Goal: Task Accomplishment & Management: Manage account settings

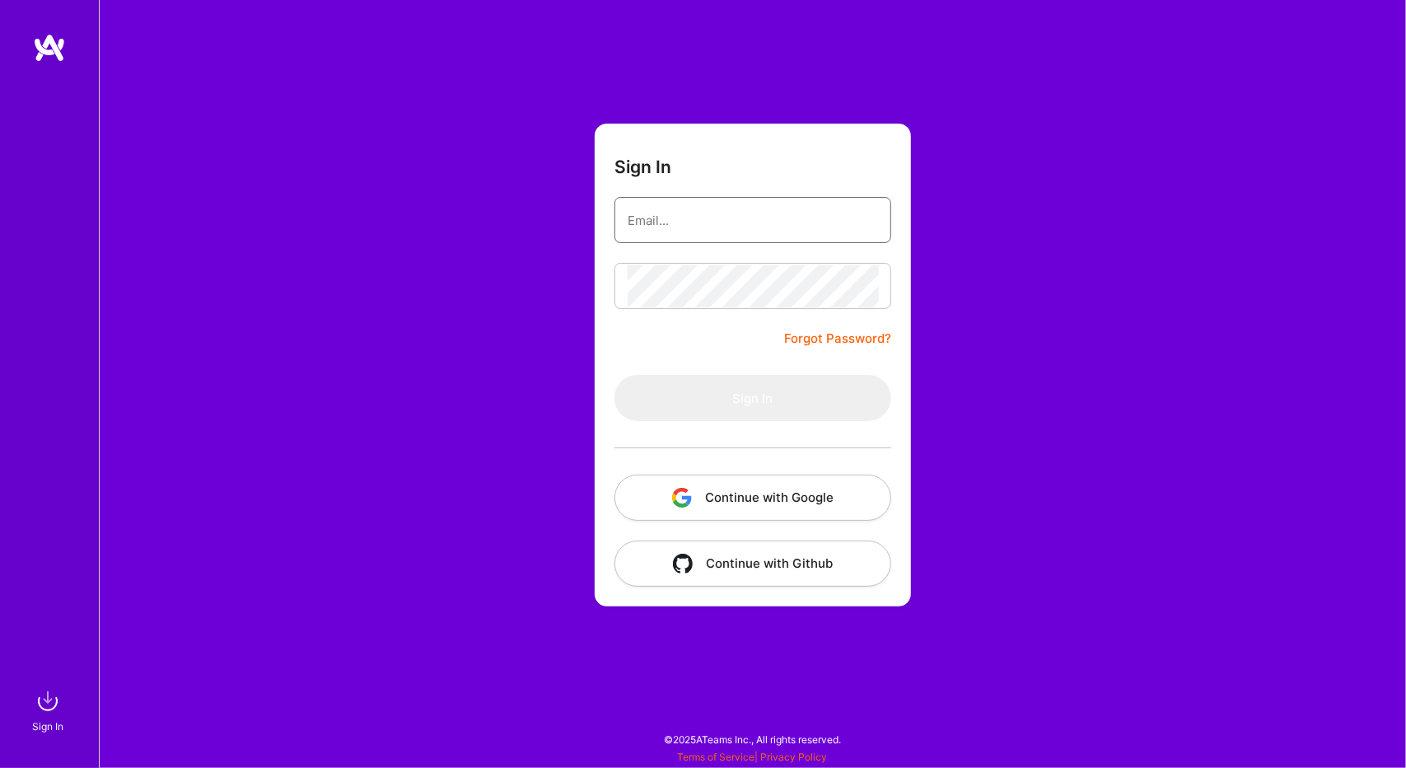
click at [799, 239] on input "email" at bounding box center [753, 220] width 250 height 42
click at [783, 216] on input "email" at bounding box center [753, 220] width 250 height 42
type input "[EMAIL_ADDRESS][PERSON_NAME][DOMAIN_NAME]"
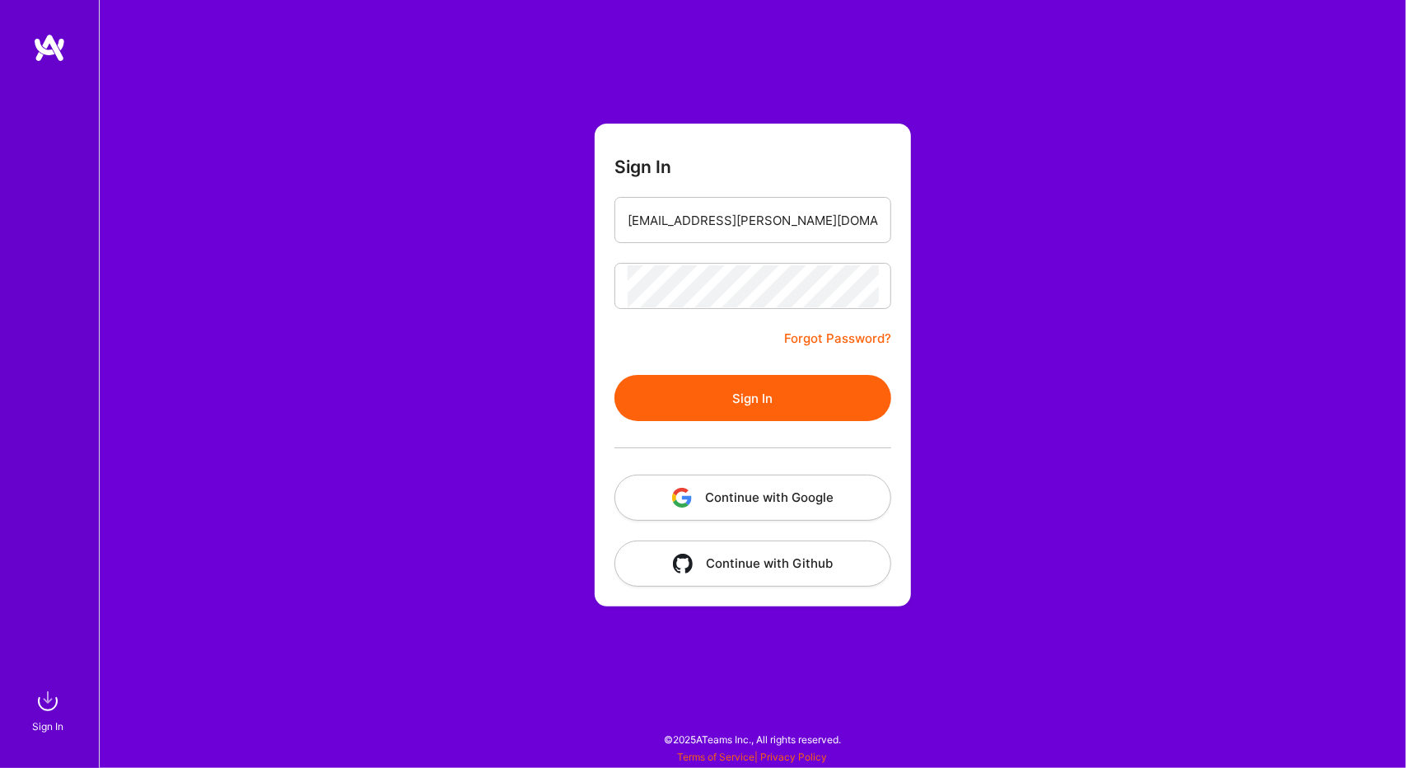
click at [755, 410] on button "Sign In" at bounding box center [753, 398] width 277 height 46
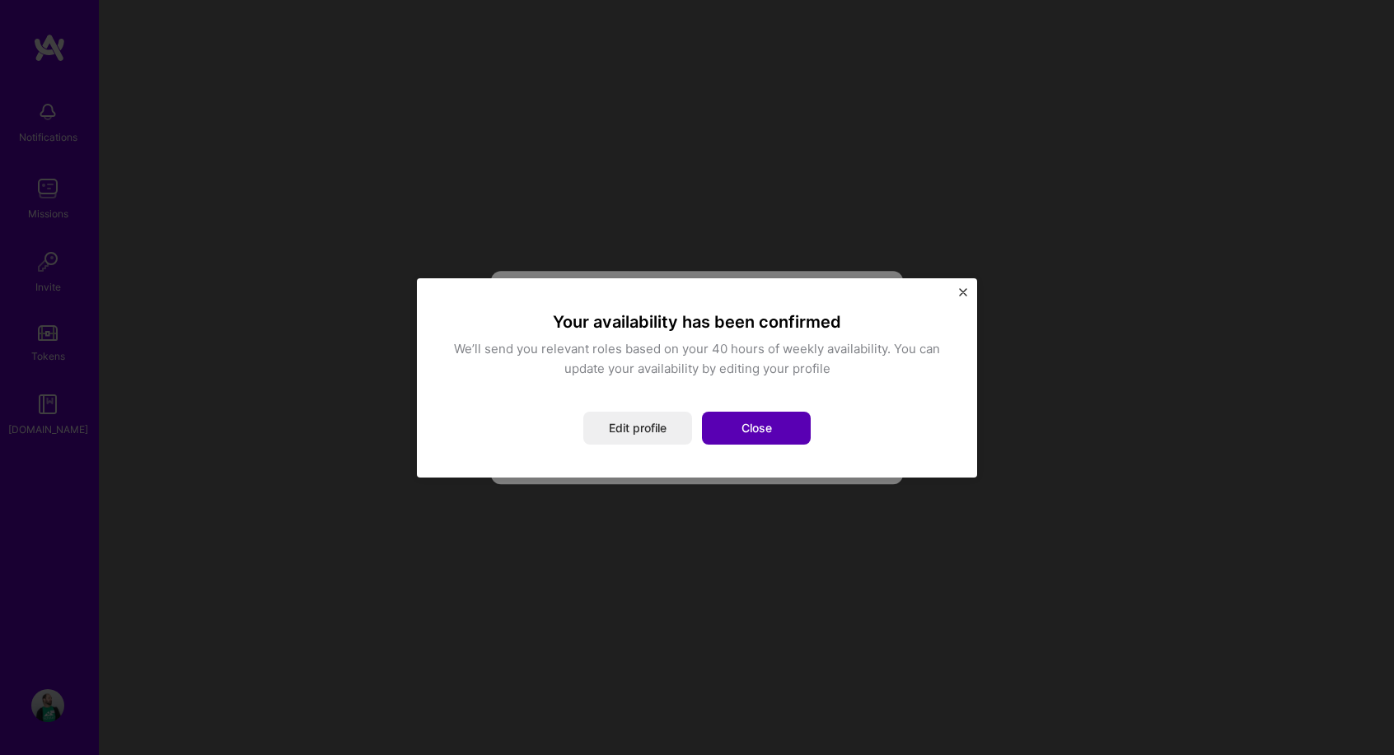
click at [771, 423] on button "Close" at bounding box center [756, 428] width 109 height 33
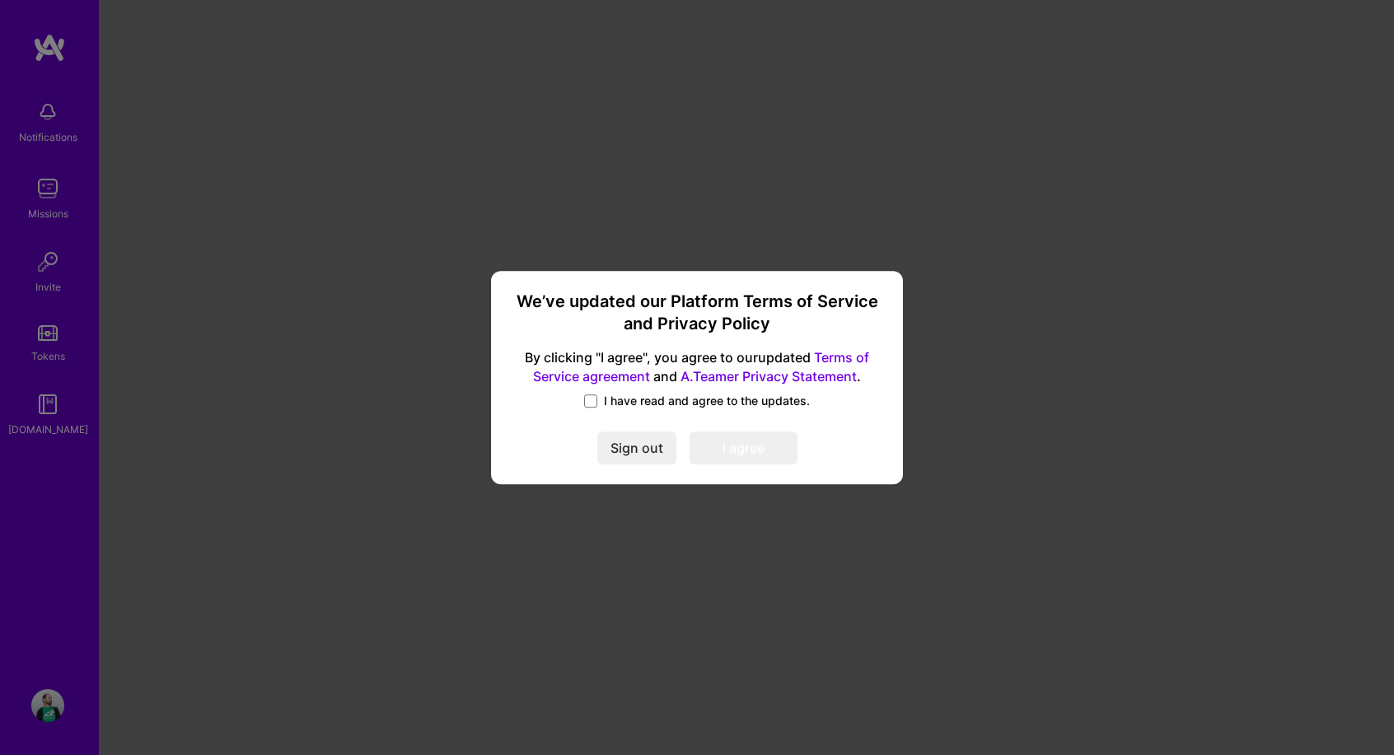
click at [643, 395] on span "I have read and agree to the updates." at bounding box center [707, 401] width 206 height 16
click at [0, 0] on input "I have read and agree to the updates." at bounding box center [0, 0] width 0 height 0
click at [746, 449] on button "I agree" at bounding box center [743, 448] width 108 height 33
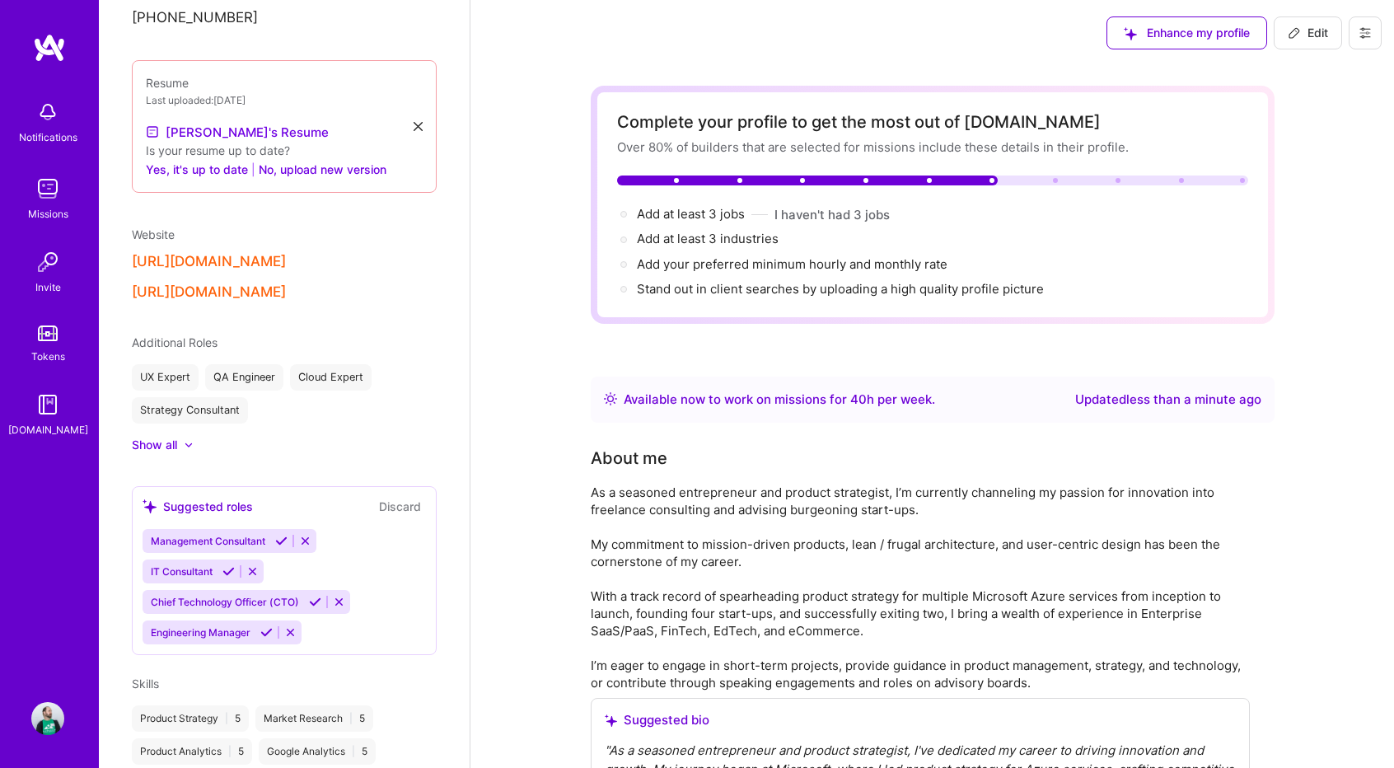
scroll to position [495, 0]
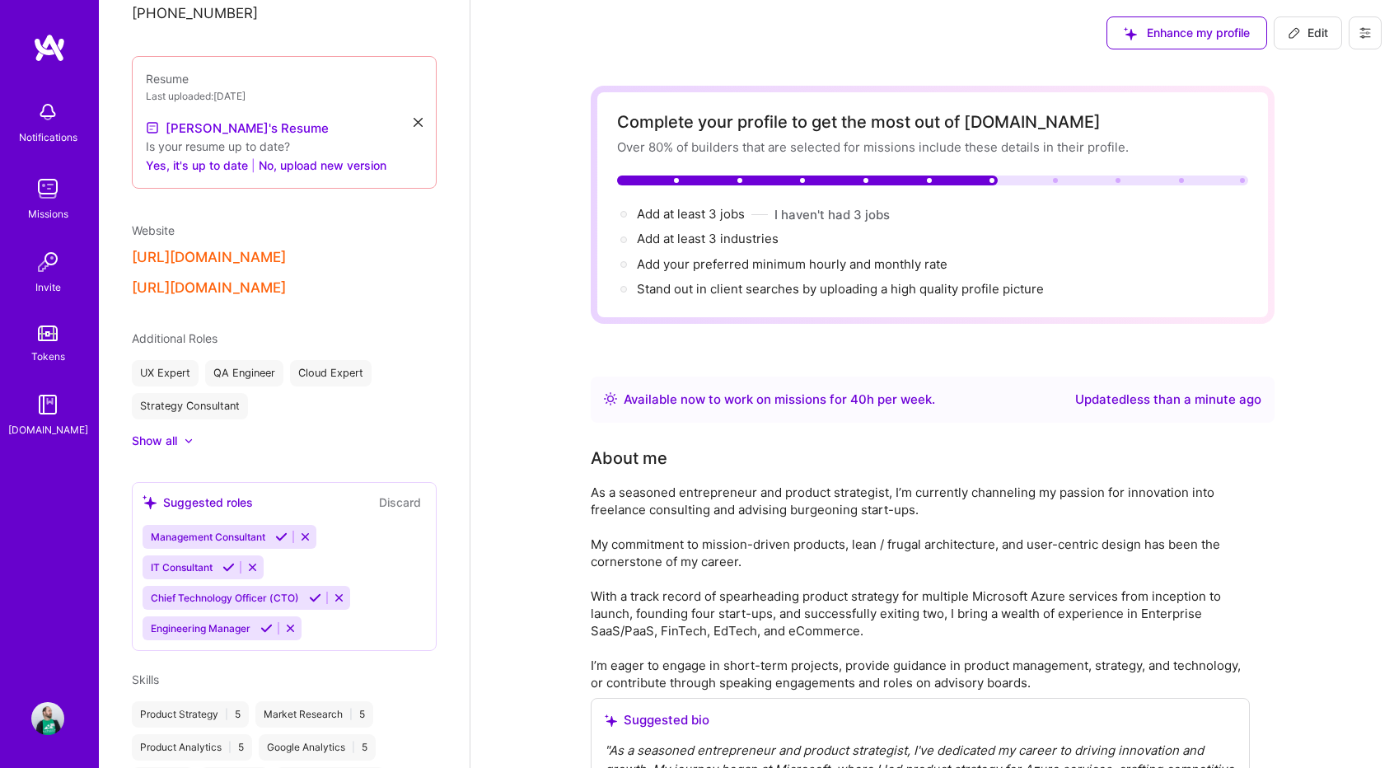
click at [189, 436] on div at bounding box center [189, 441] width 10 height 10
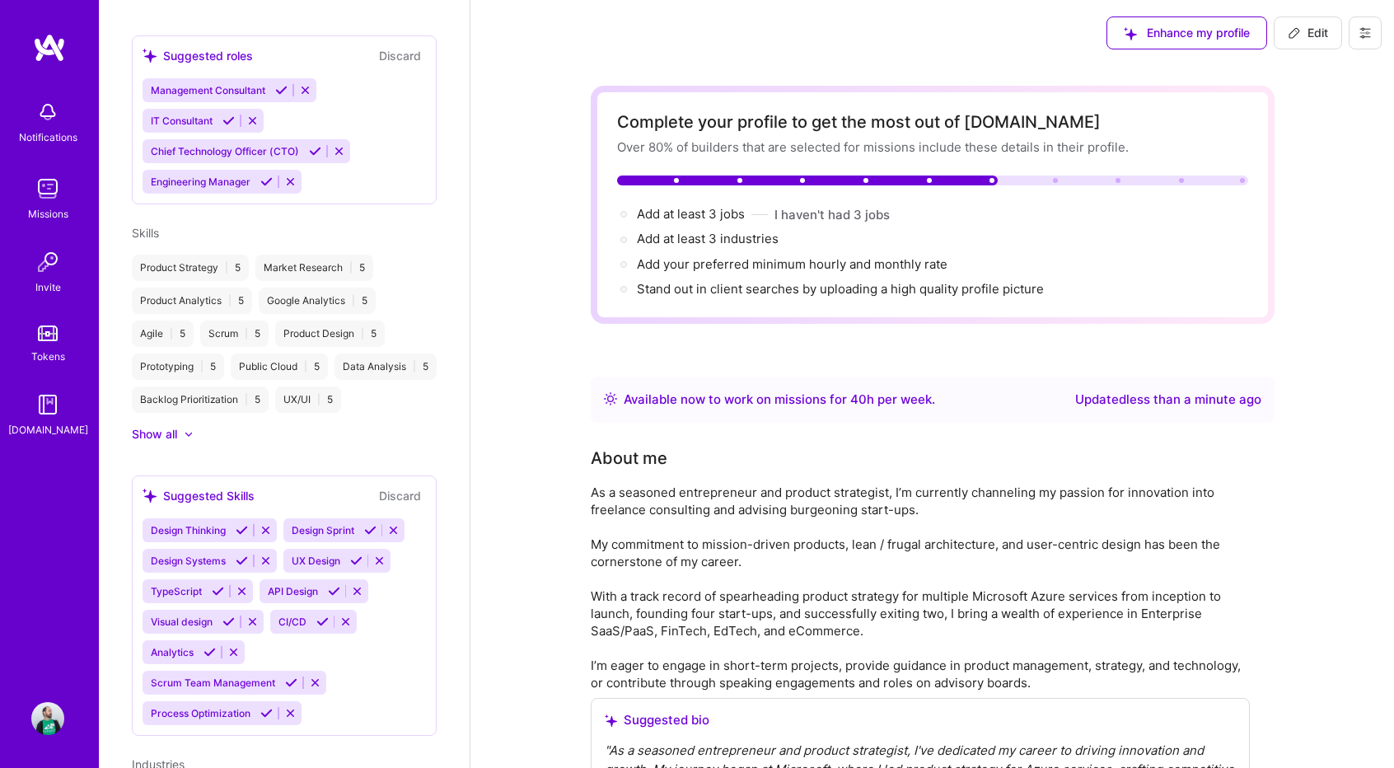
scroll to position [1018, 0]
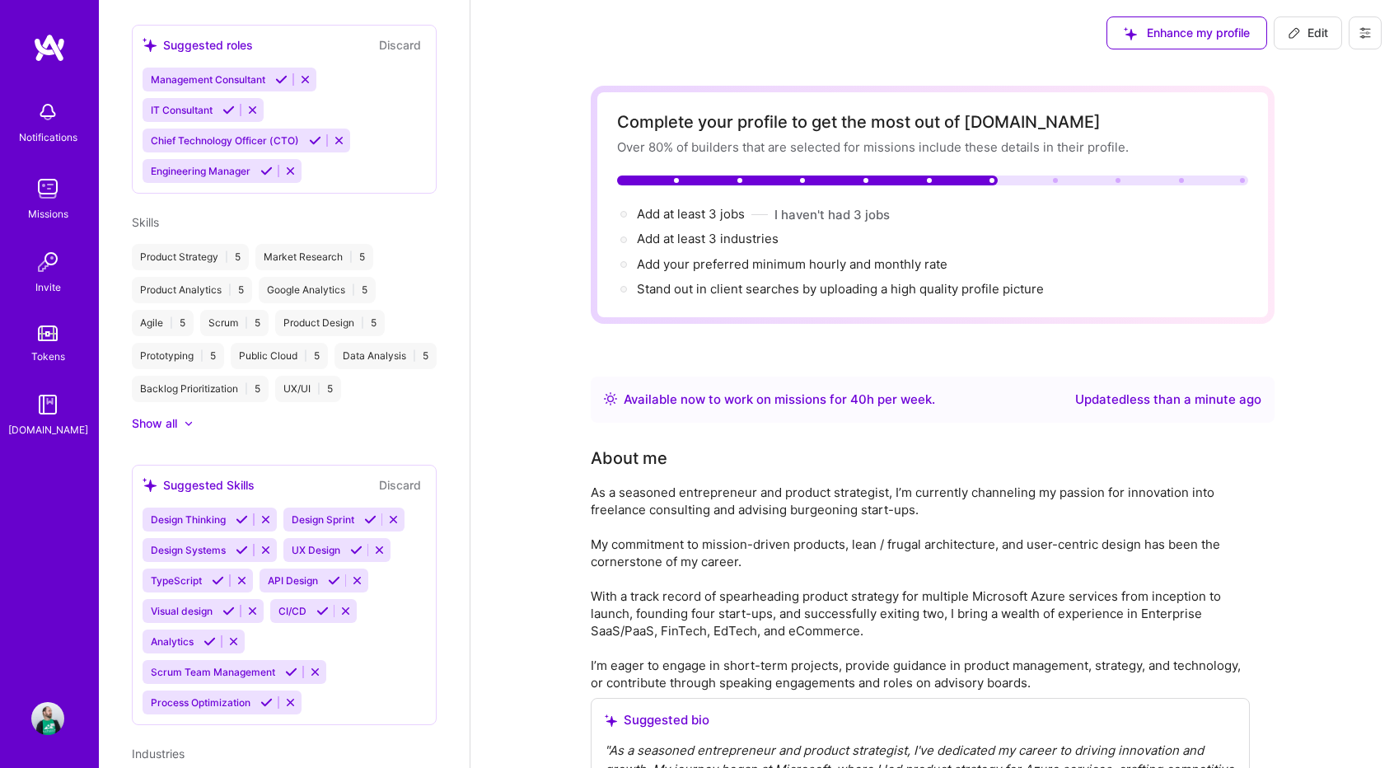
click at [163, 432] on div "Show all" at bounding box center [154, 423] width 45 height 16
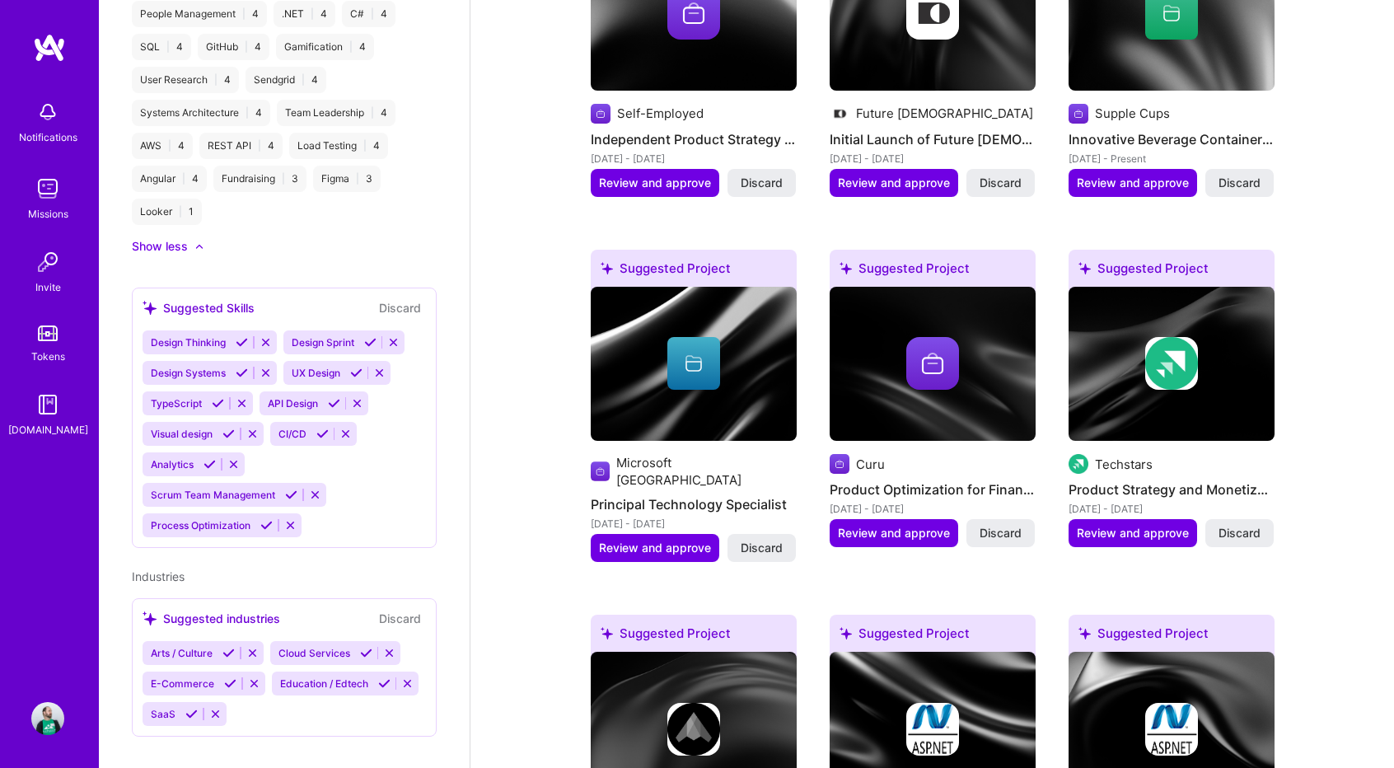
scroll to position [1935, 0]
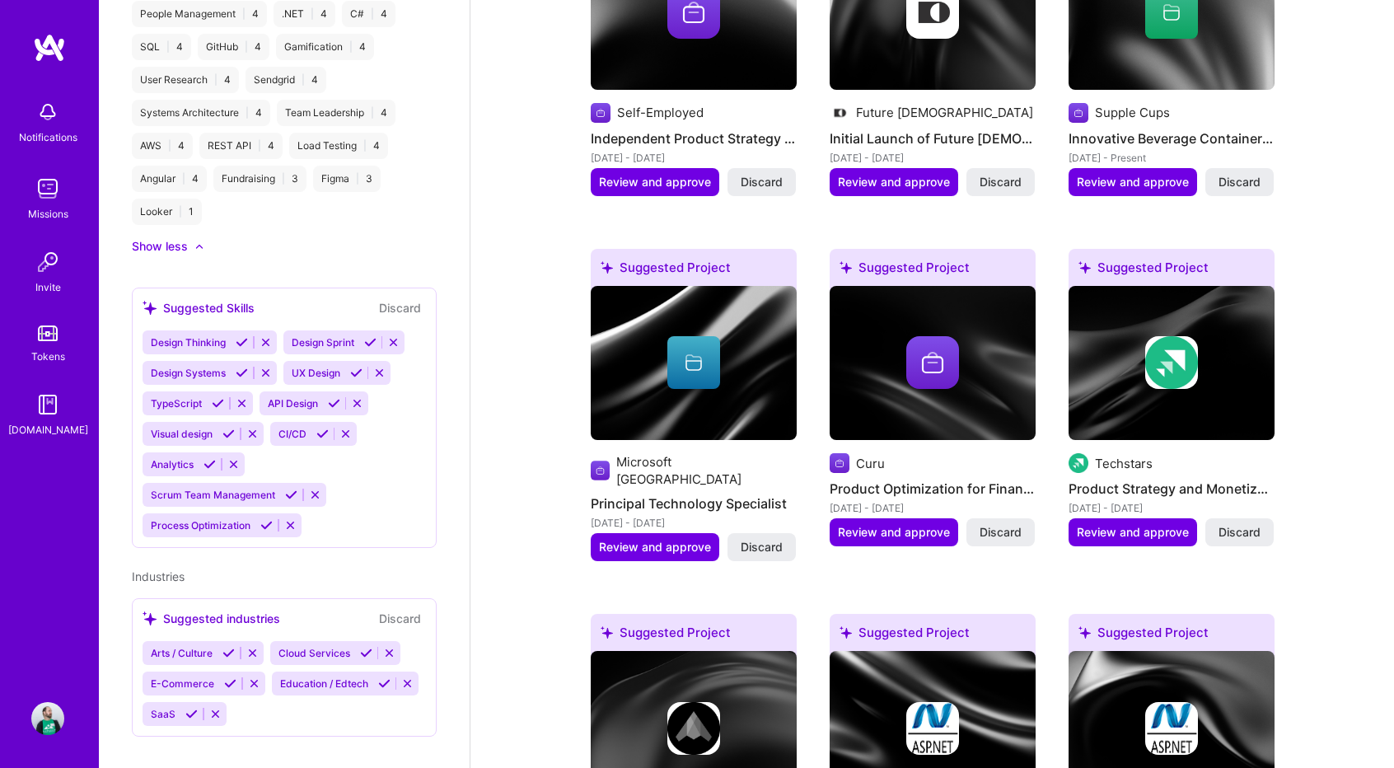
click at [49, 200] on img at bounding box center [47, 188] width 33 height 33
